Goal: Information Seeking & Learning: Learn about a topic

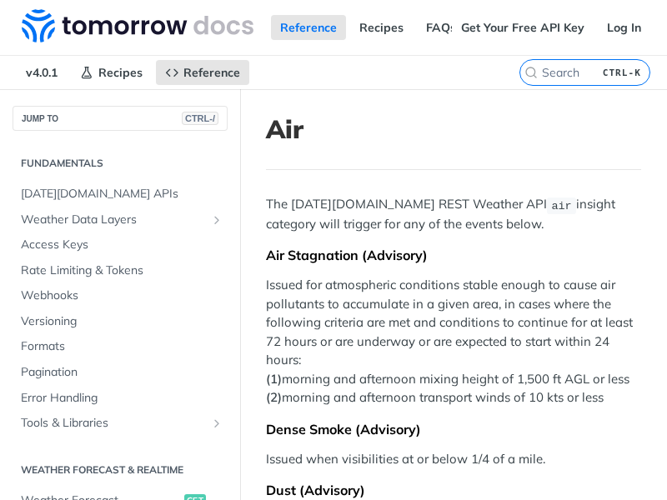
scroll to position [607, 0]
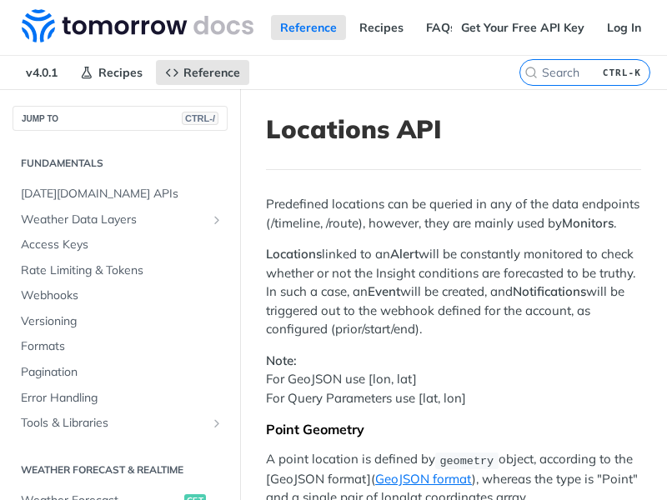
scroll to position [597, 0]
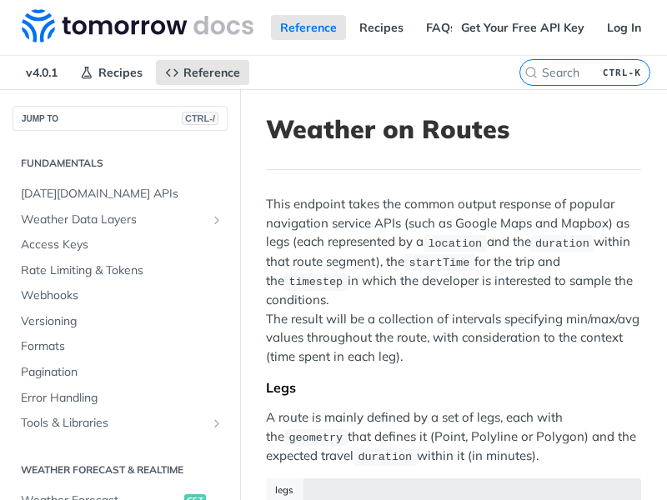
scroll to position [315, 0]
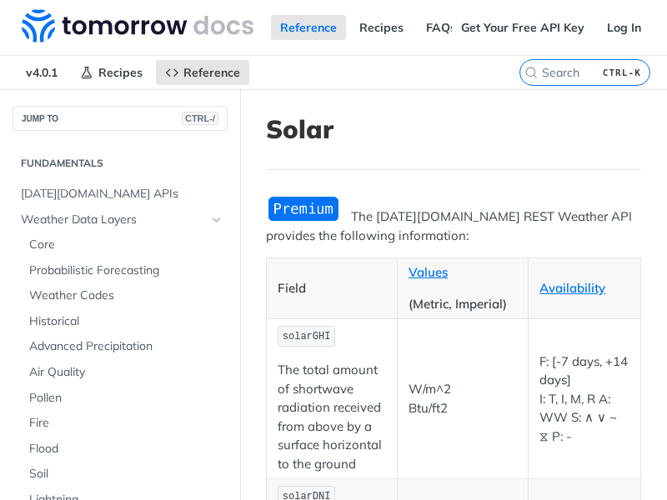
scroll to position [698, 0]
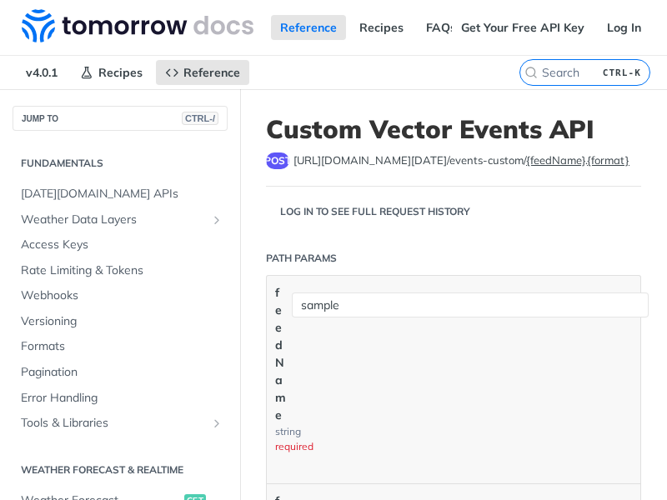
scroll to position [607, 0]
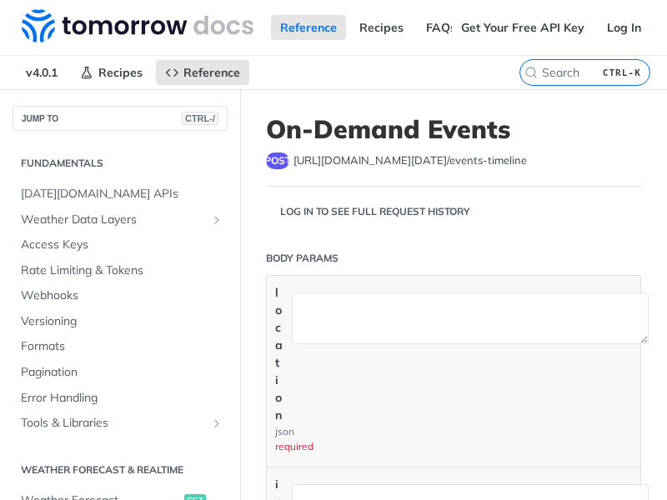
scroll to position [607, 0]
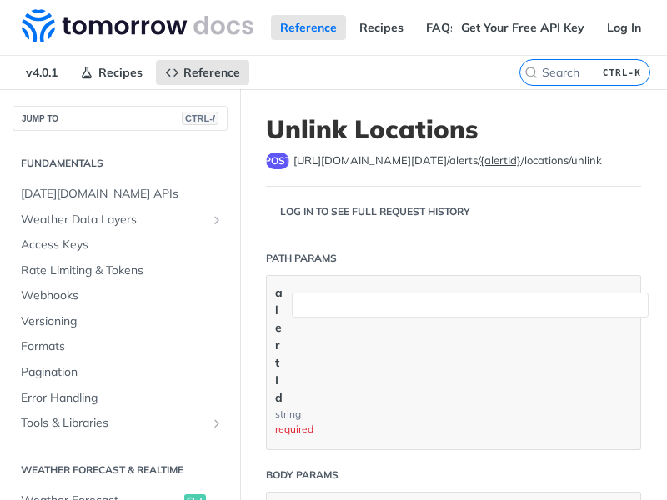
scroll to position [607, 0]
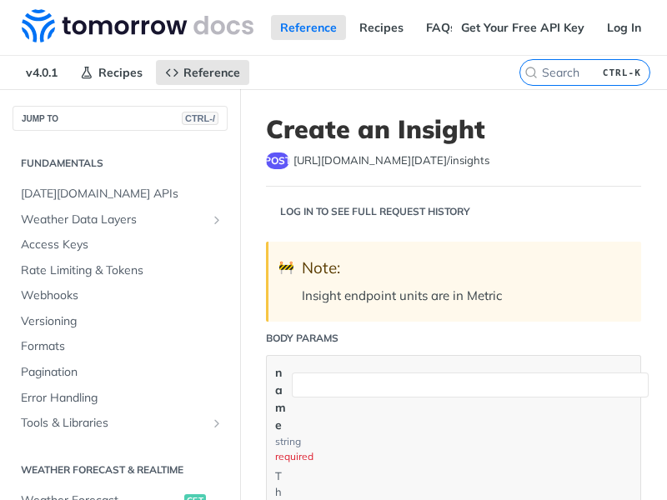
scroll to position [607, 0]
